Goal: Task Accomplishment & Management: Use online tool/utility

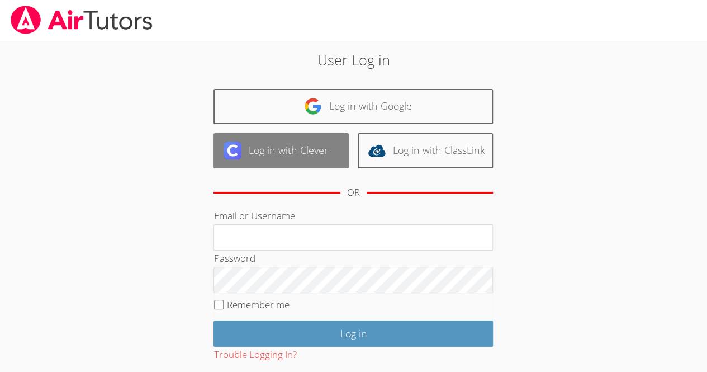
click at [309, 160] on link "Log in with Clever" at bounding box center [280, 150] width 135 height 35
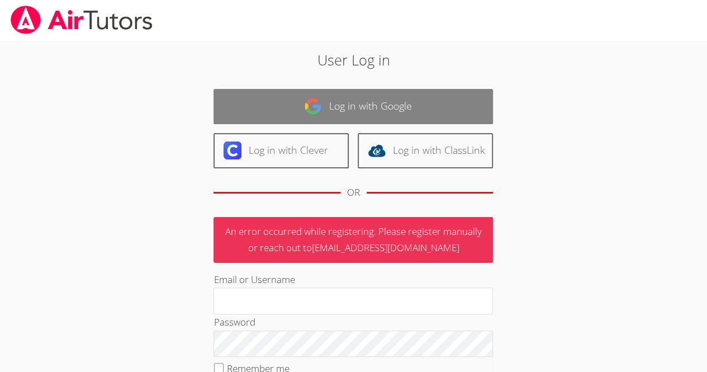
click at [357, 101] on link "Log in with Google" at bounding box center [352, 106] width 279 height 35
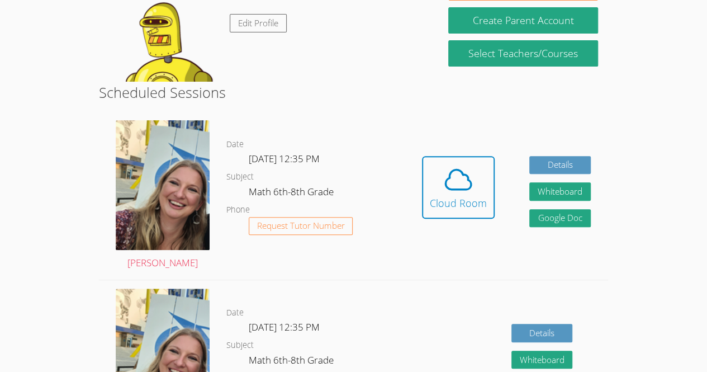
scroll to position [140, 0]
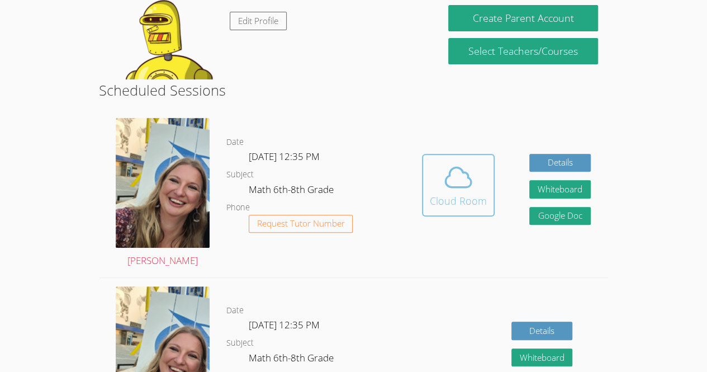
click at [443, 192] on icon at bounding box center [458, 177] width 31 height 31
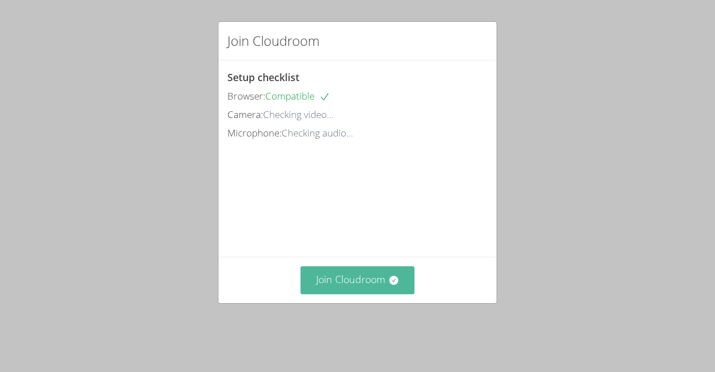
click at [354, 293] on button "Join Cloudroom" at bounding box center [358, 279] width 115 height 27
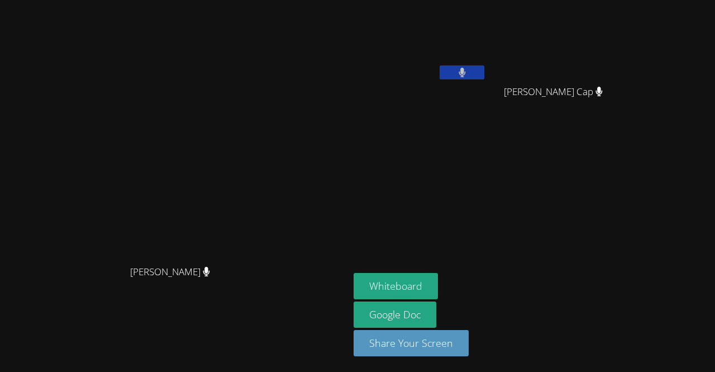
click at [485, 69] on button at bounding box center [462, 72] width 45 height 14
click at [438, 286] on button "Whiteboard" at bounding box center [396, 286] width 84 height 26
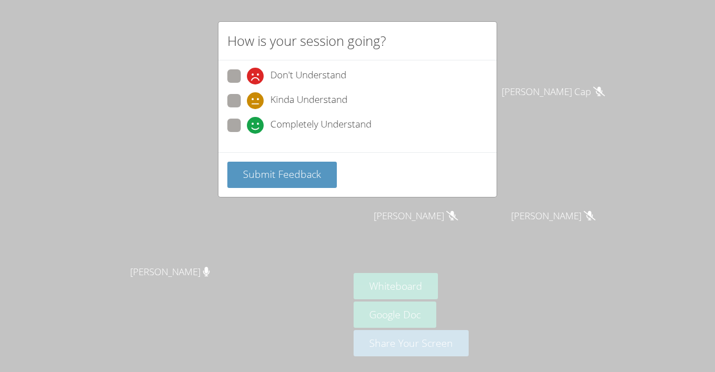
click at [247, 109] on span at bounding box center [247, 109] width 0 height 0
click at [247, 98] on input "Kinda Understand" at bounding box center [252, 99] width 10 height 10
radio input "true"
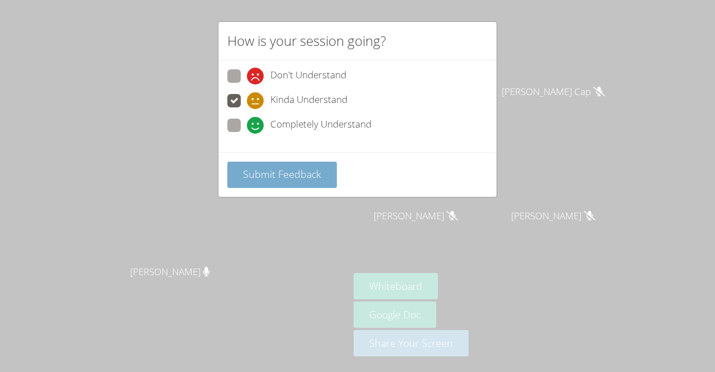
click at [261, 172] on span "Submit Feedback" at bounding box center [282, 173] width 78 height 13
